Goal: Transaction & Acquisition: Purchase product/service

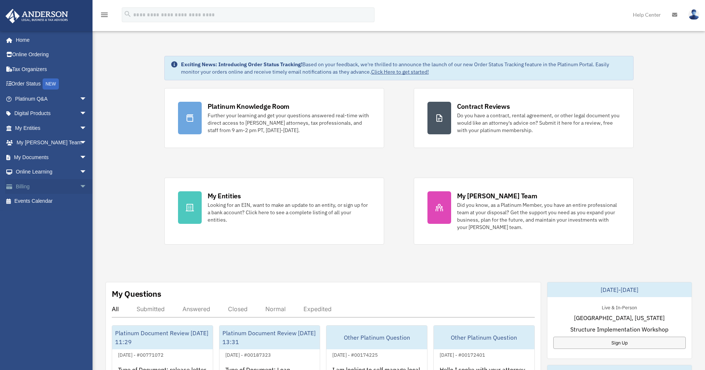
click at [35, 187] on link "Billing arrow_drop_down" at bounding box center [51, 186] width 93 height 15
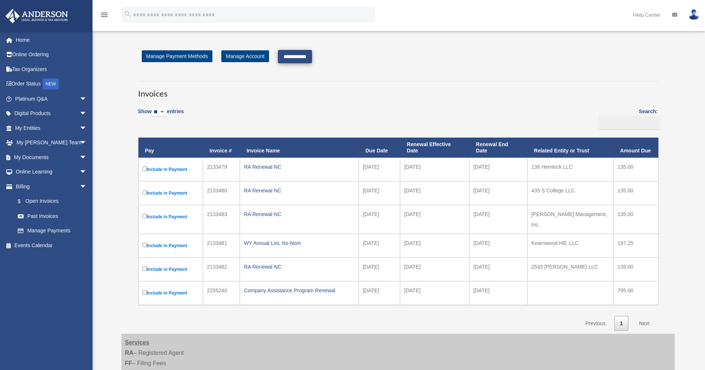
click at [312, 58] on input "**********" at bounding box center [295, 56] width 34 height 13
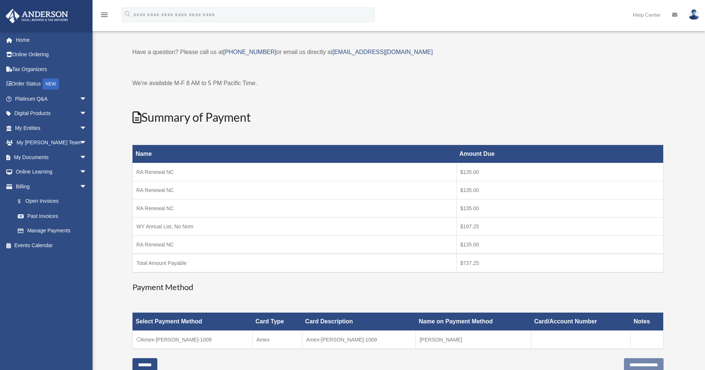
scroll to position [124, 0]
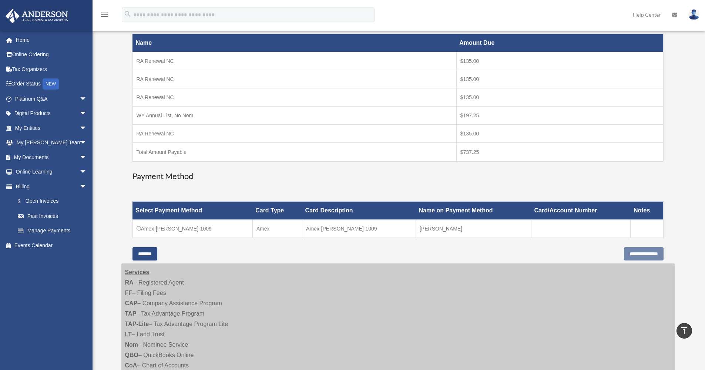
click at [182, 230] on td "Amex-Melanie-Larkin-1009" at bounding box center [192, 229] width 120 height 18
click at [632, 254] on input "**********" at bounding box center [644, 253] width 40 height 13
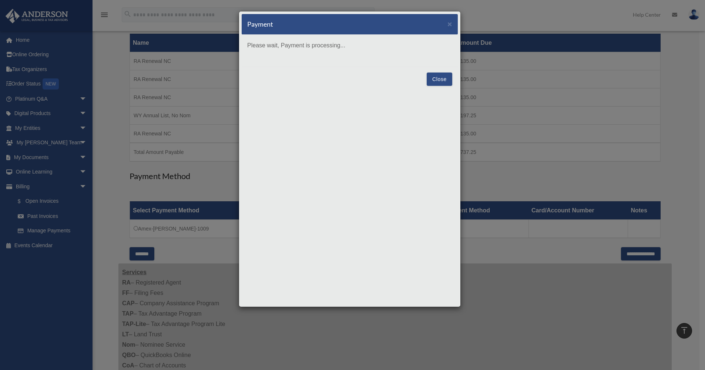
click at [593, 267] on div "Payment × Please wait, Payment is processing... Close" at bounding box center [352, 185] width 705 height 370
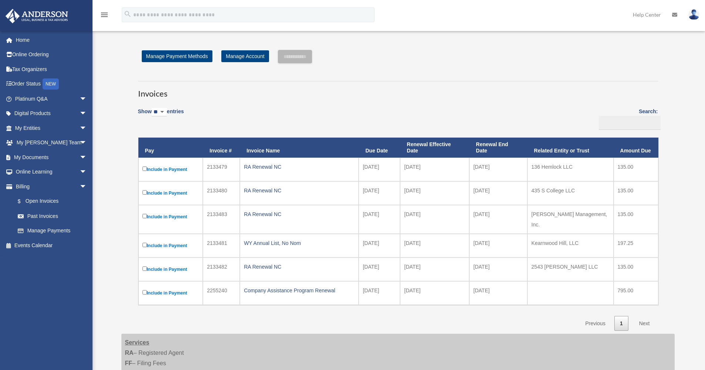
click at [299, 94] on h3 "Invoices" at bounding box center [398, 90] width 520 height 18
click at [38, 195] on link "$ Open Invoices" at bounding box center [54, 201] width 88 height 15
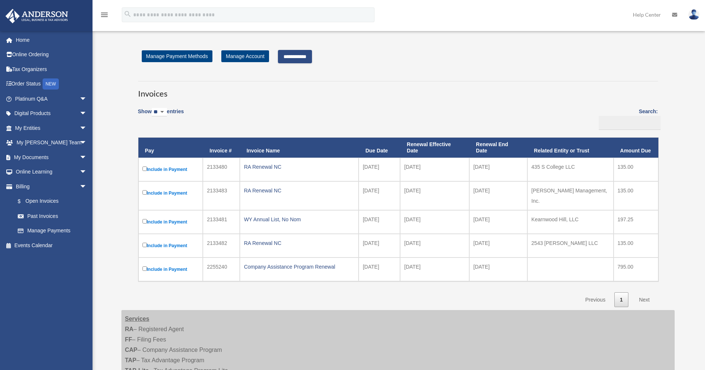
click at [147, 217] on label "Include in Payment" at bounding box center [170, 221] width 57 height 9
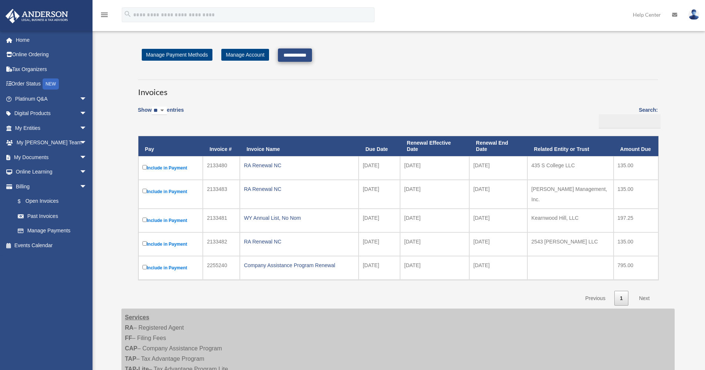
click at [301, 51] on input "**********" at bounding box center [295, 54] width 34 height 13
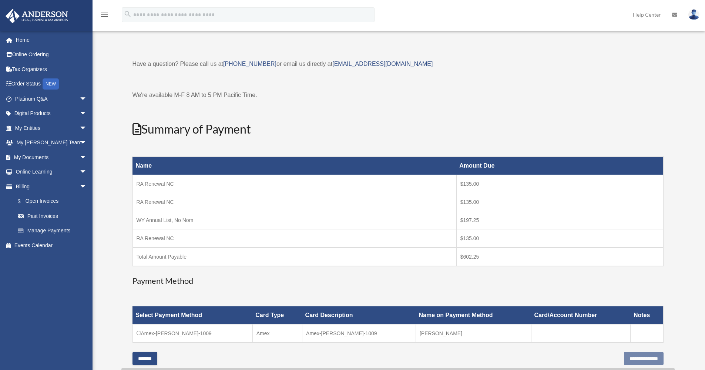
scroll to position [159, 0]
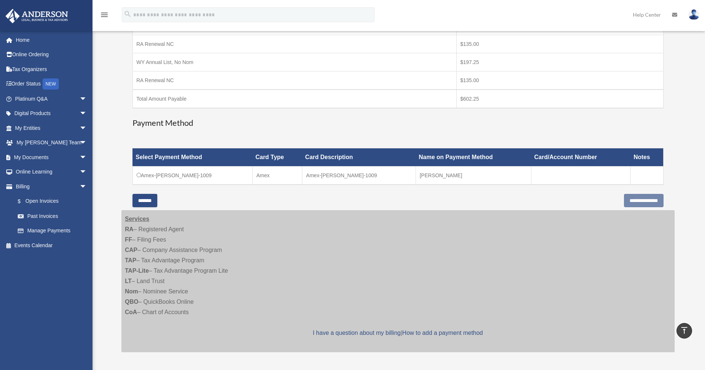
click at [153, 176] on td "Amex-[PERSON_NAME]-1009" at bounding box center [192, 175] width 120 height 18
click at [144, 176] on td "Amex-[PERSON_NAME]-1009" at bounding box center [192, 175] width 120 height 18
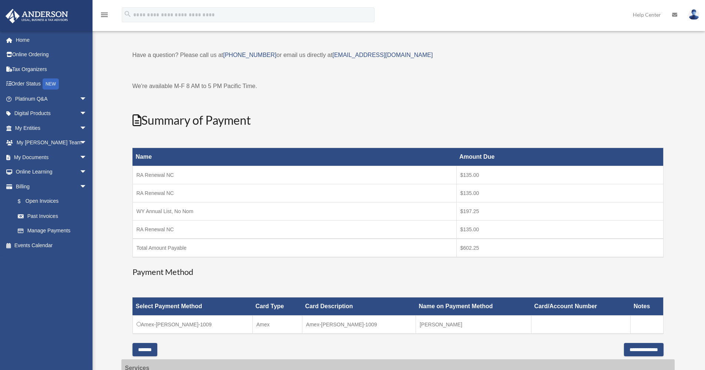
scroll to position [20, 0]
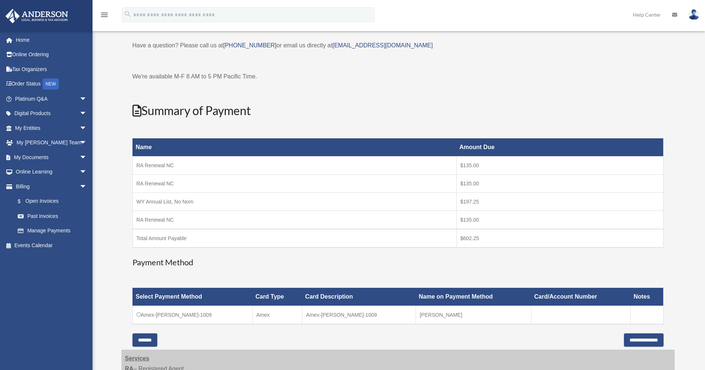
click at [342, 261] on h3 "Payment Method" at bounding box center [397, 262] width 531 height 11
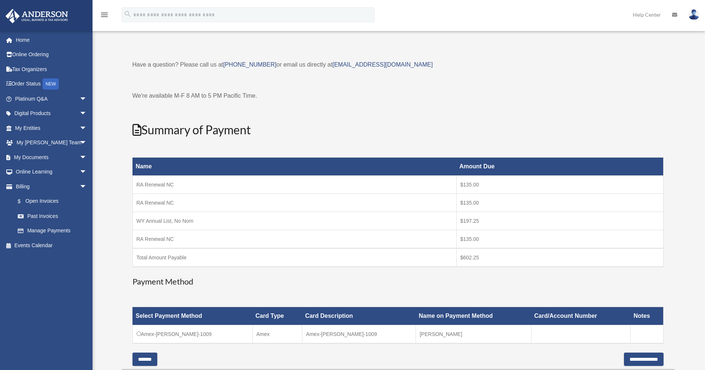
scroll to position [0, 0]
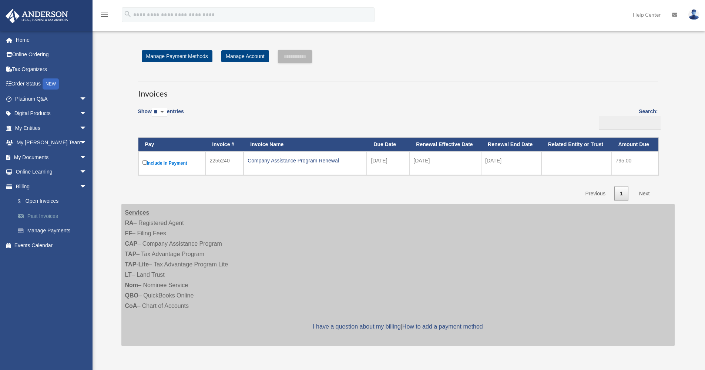
click at [57, 215] on link "Past Invoices" at bounding box center [54, 216] width 88 height 15
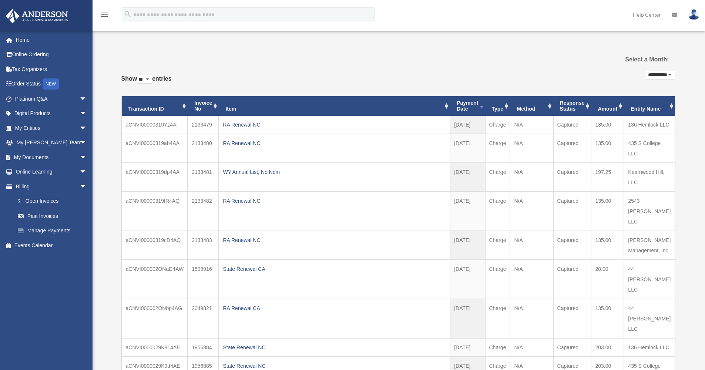
click at [696, 10] on img at bounding box center [693, 14] width 11 height 11
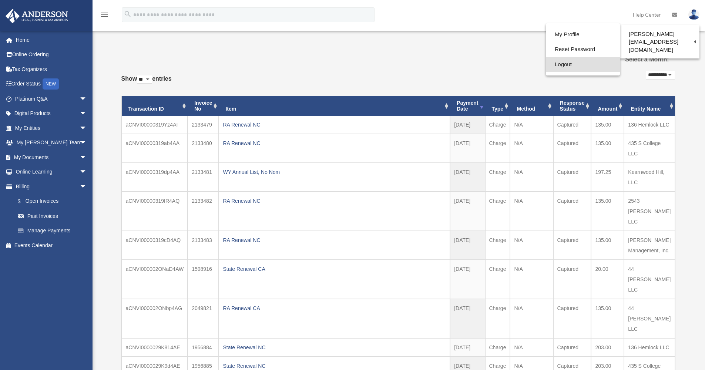
click at [555, 62] on link "Logout" at bounding box center [582, 64] width 74 height 15
